Goal: Task Accomplishment & Management: Manage account settings

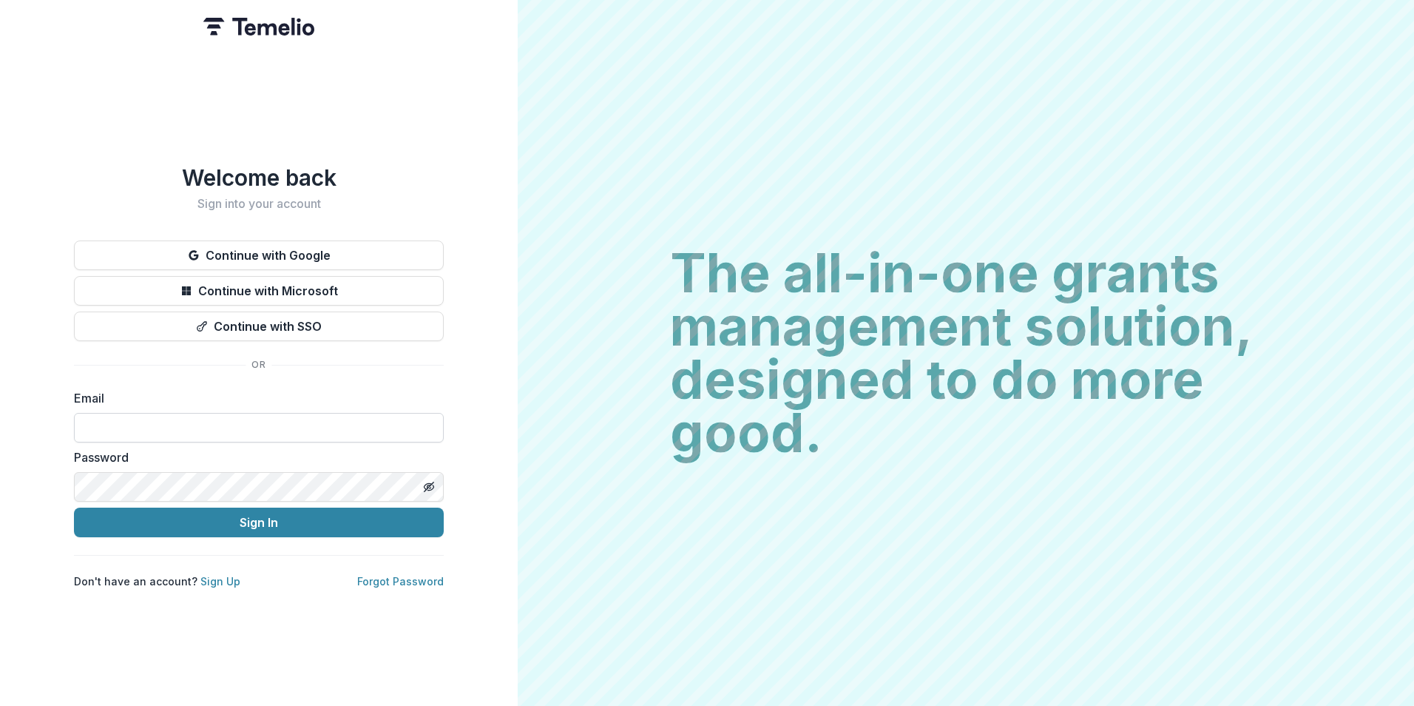
click at [192, 421] on input at bounding box center [259, 428] width 370 height 30
type input "**********"
click at [426, 481] on icon "Toggle password visibility" at bounding box center [429, 487] width 12 height 12
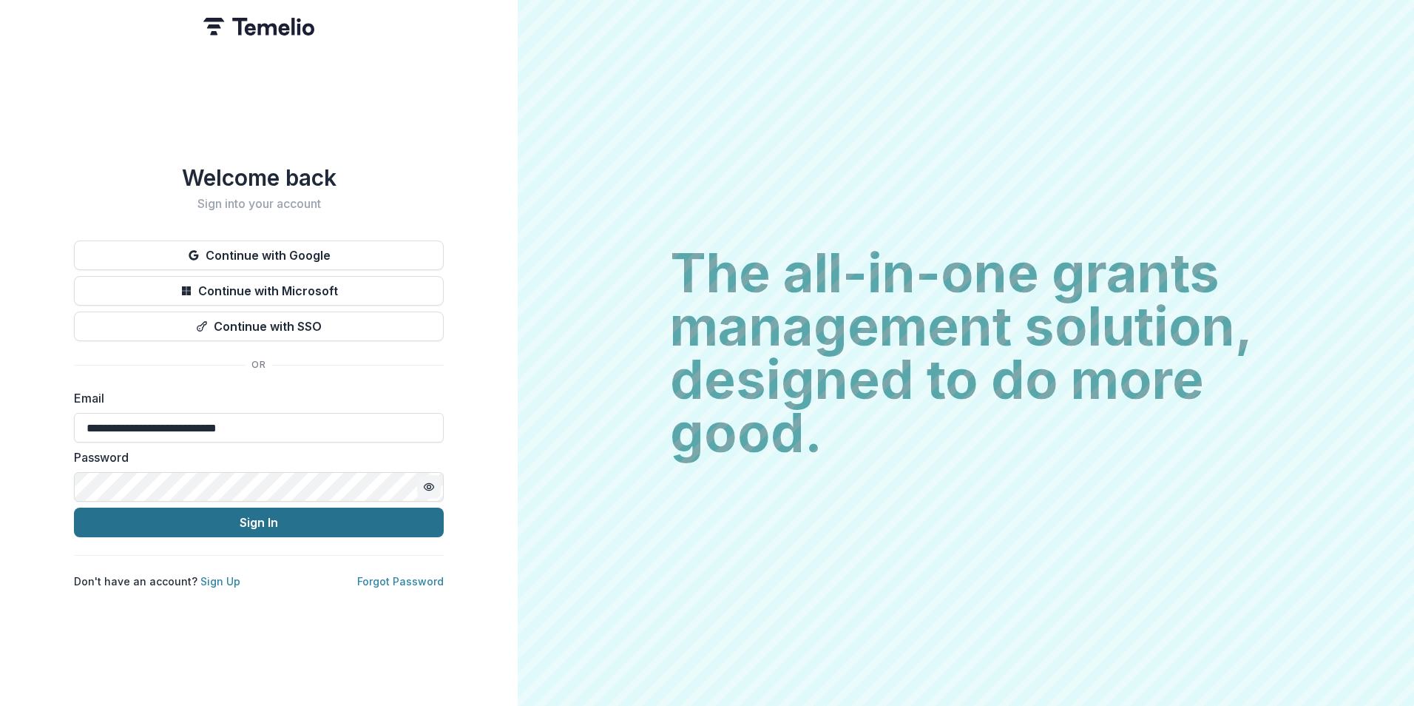
click at [398, 527] on button "Sign In" at bounding box center [259, 522] width 370 height 30
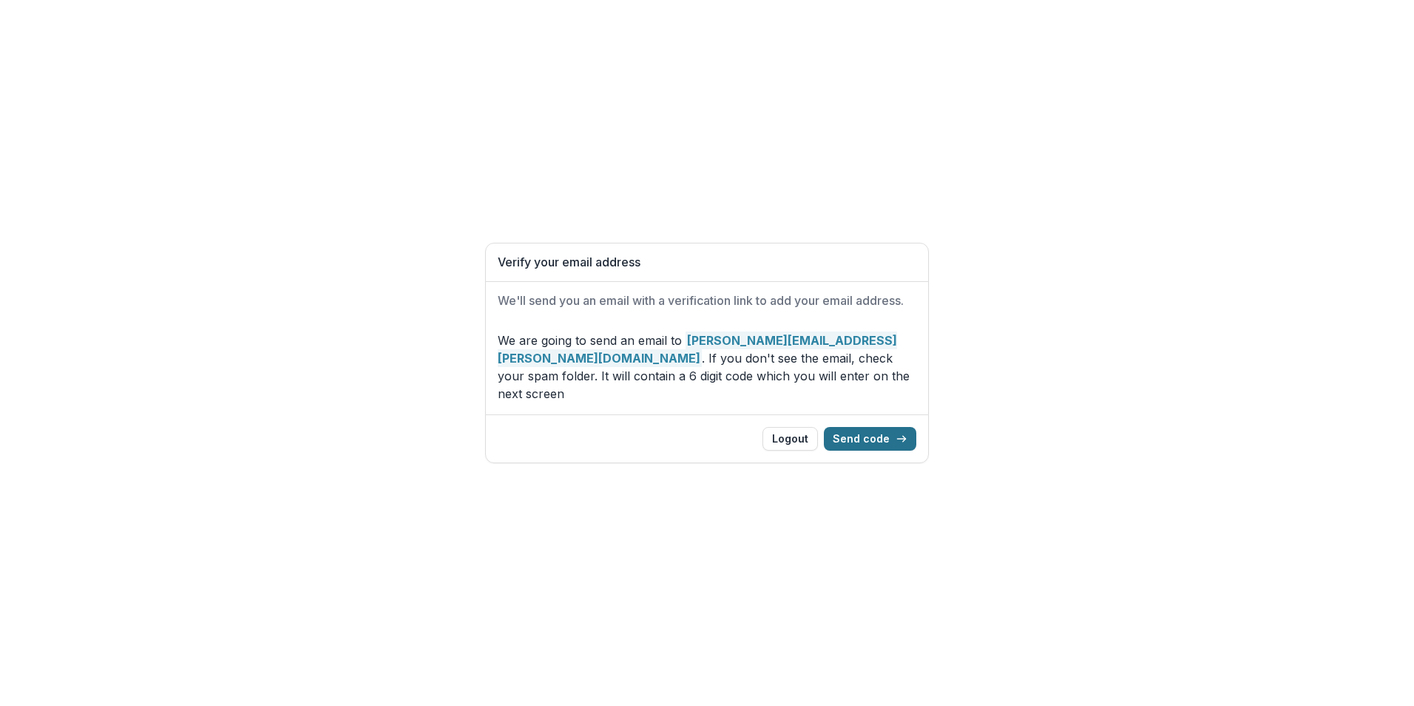
click at [862, 427] on button "Send code" at bounding box center [870, 439] width 92 height 24
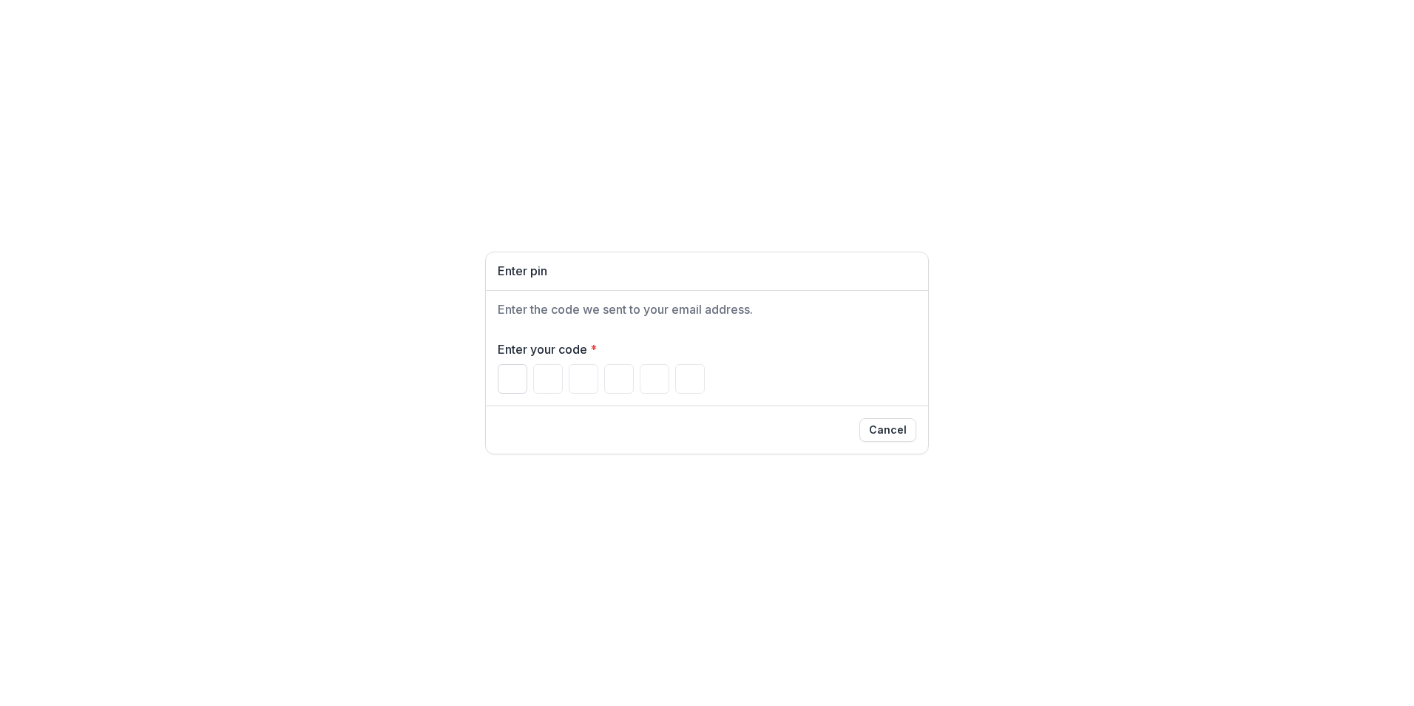
click at [512, 379] on input "Please enter your pin code" at bounding box center [513, 379] width 30 height 30
type input "*"
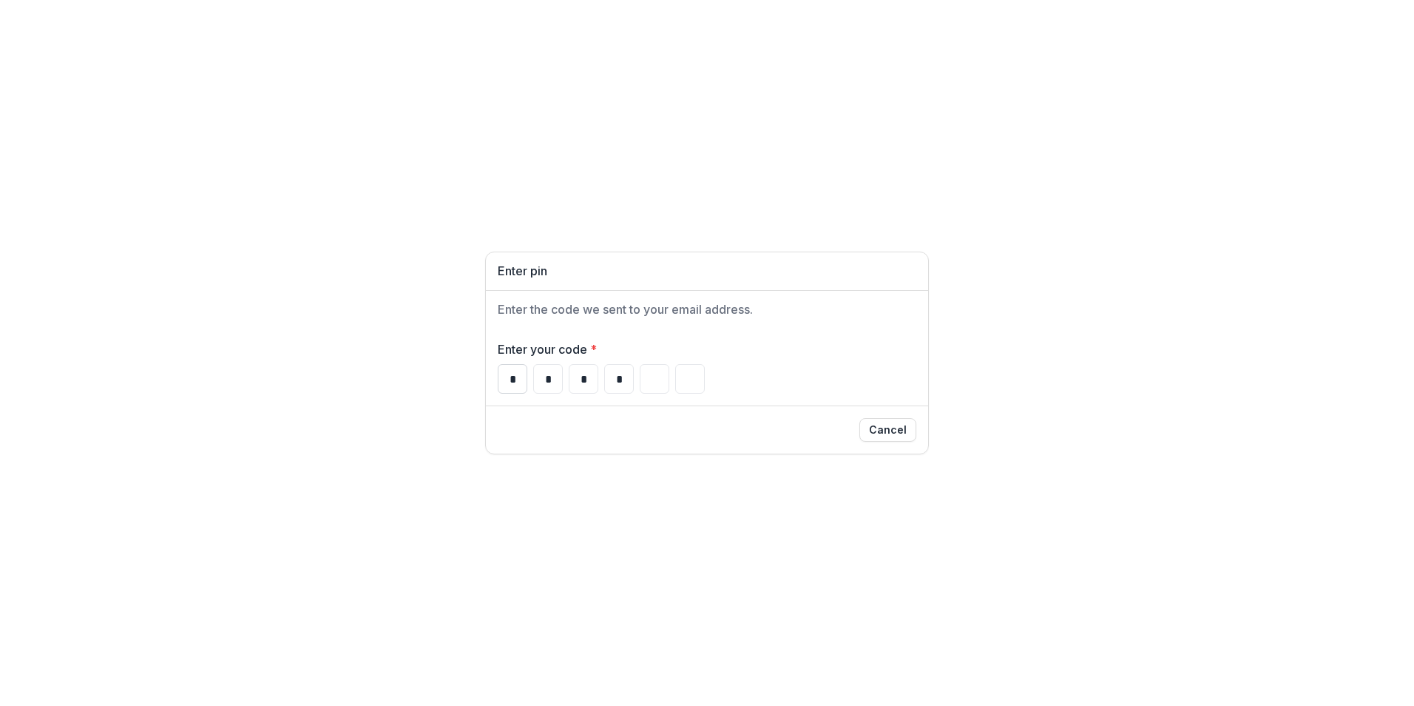
type input "*"
